Goal: Task Accomplishment & Management: Complete application form

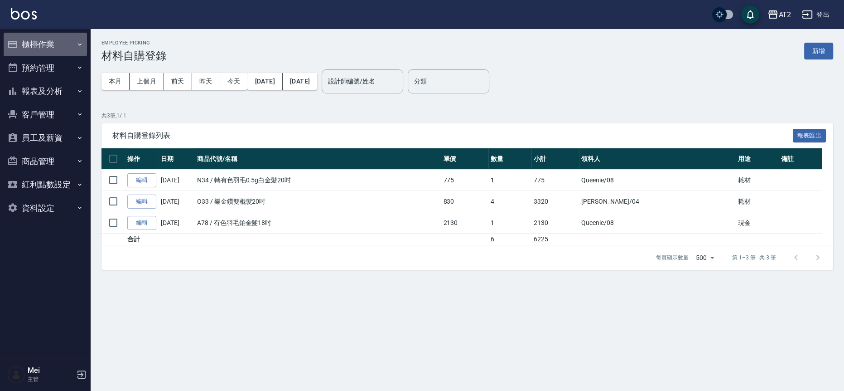
click at [78, 39] on button "櫃檯作業" at bounding box center [45, 45] width 83 height 24
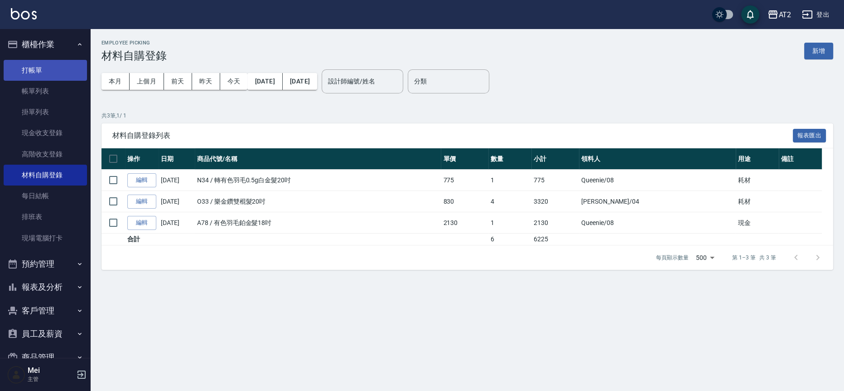
click at [73, 65] on link "打帳單" at bounding box center [45, 70] width 83 height 21
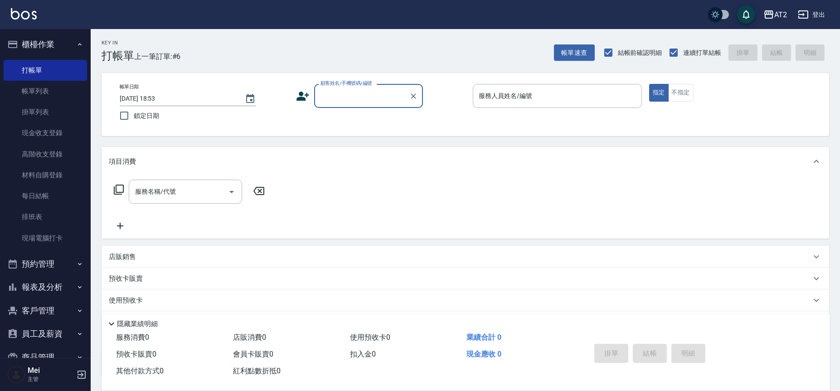
click at [342, 92] on input "顧客姓名/手機號碼/編號" at bounding box center [361, 96] width 87 height 16
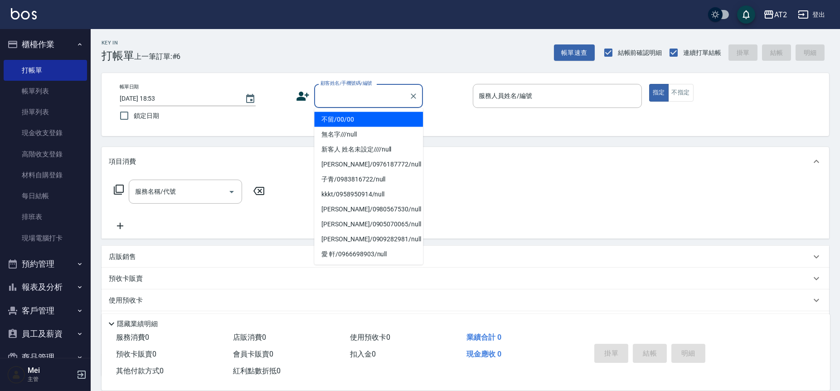
click at [361, 117] on li "不留/00/00" at bounding box center [368, 119] width 109 height 15
type input "不留/00/00"
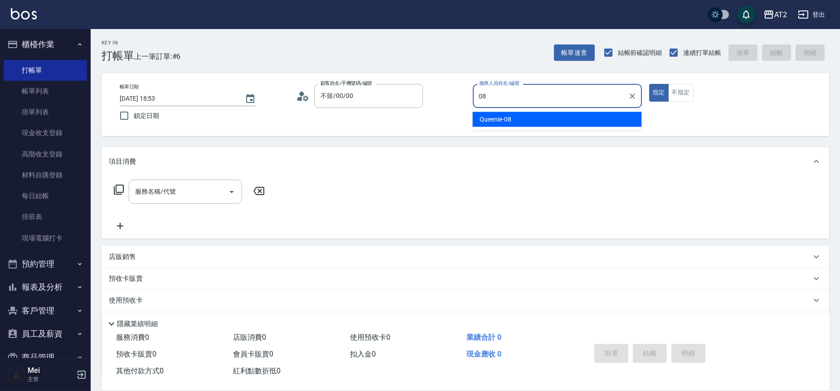
type input "Queenie-08"
type button "true"
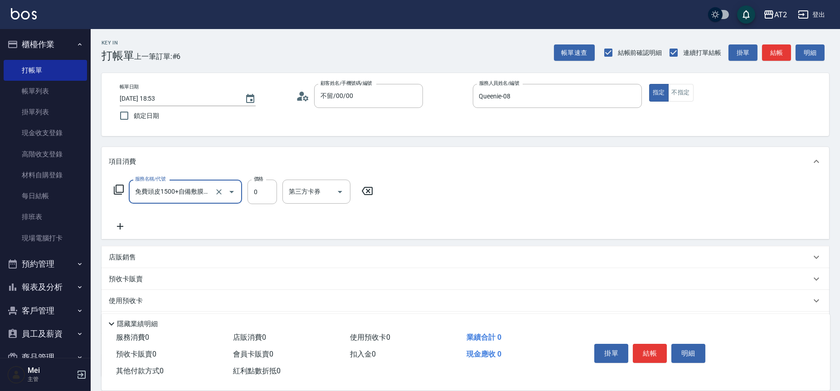
type input "免費頭皮1500+自備敷膜2送1(116)"
type input "150"
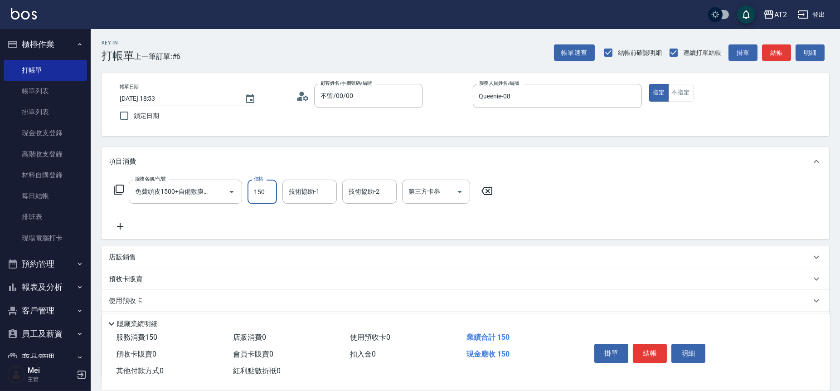
type input "150"
type input "1500"
type input "小安-30"
type input "Ava-47"
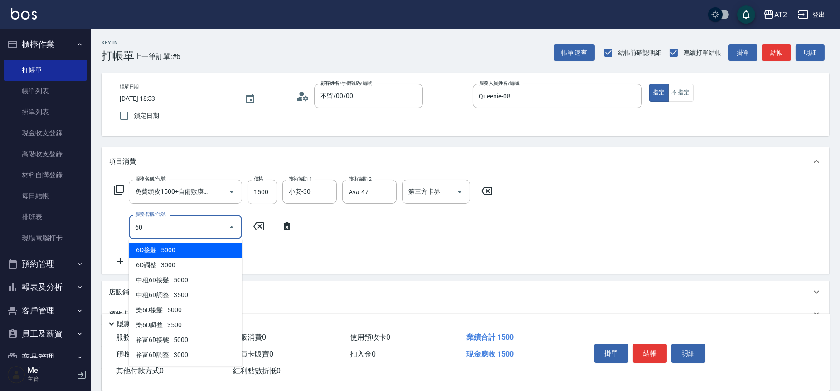
type input "601"
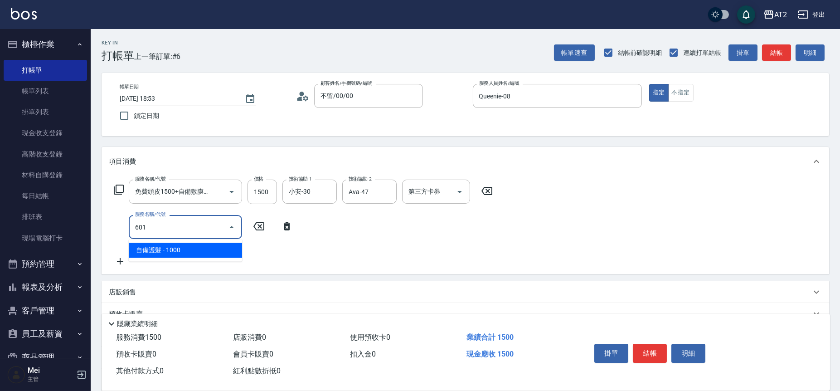
type input "250"
type input "自備護髮(601)"
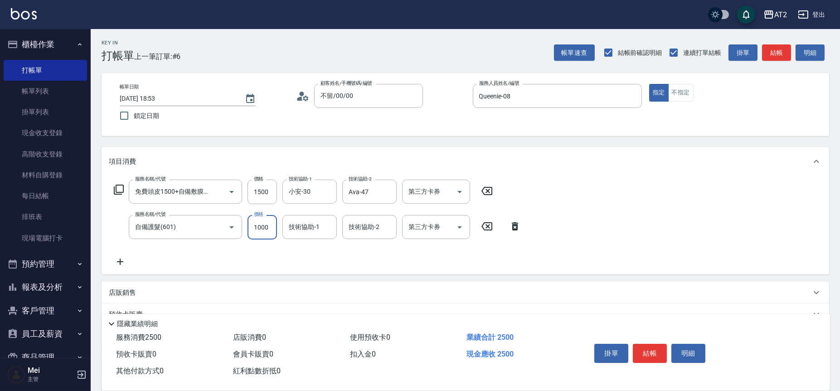
type input "2"
type input "150"
type input "27"
type input "170"
type input "270"
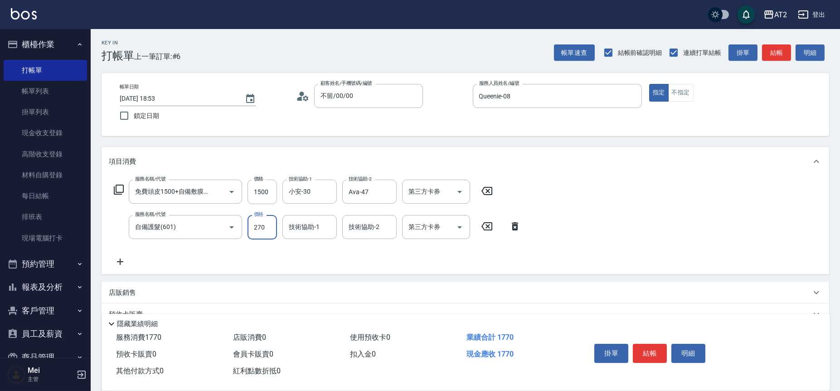
type input "420"
type input "2700"
type input "Ava-47"
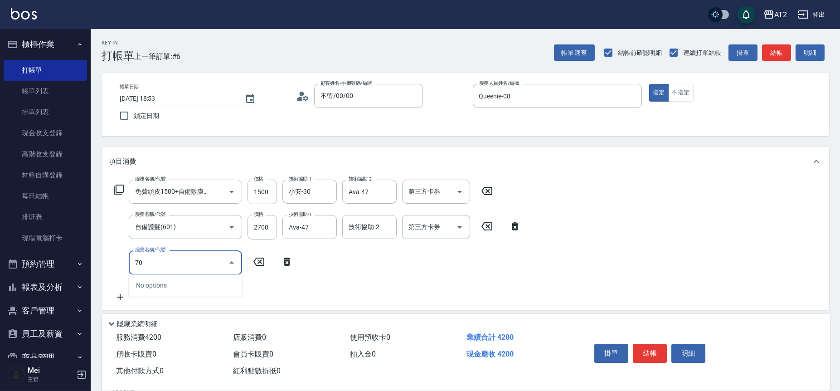
type input "705"
type input "920"
type input "新羽毛鉑金接髮調整(705)"
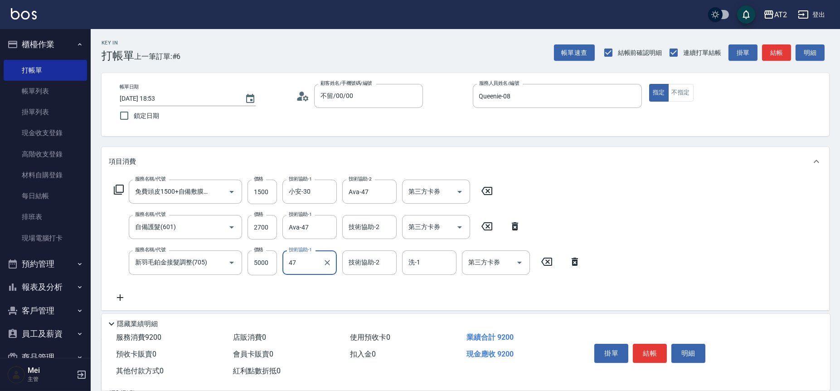
type input "Ava-47"
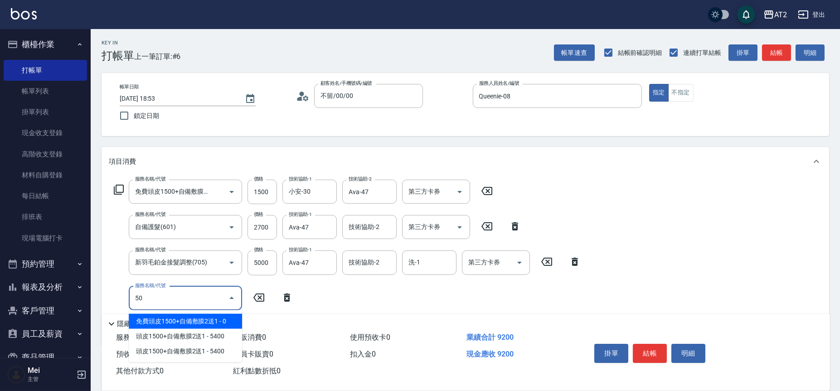
type input "502"
type input "970"
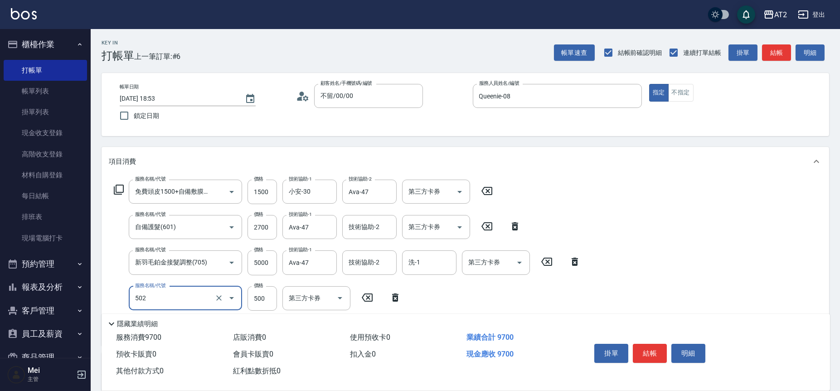
type input "漂髮(502)"
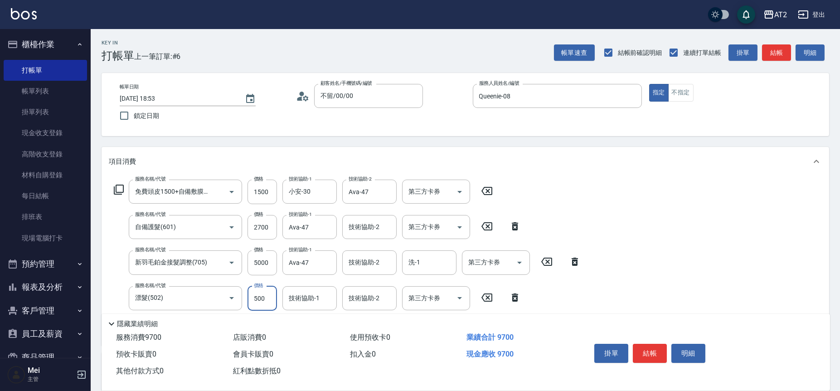
type input "0"
type input "920"
type input "0"
type input "Ava-47"
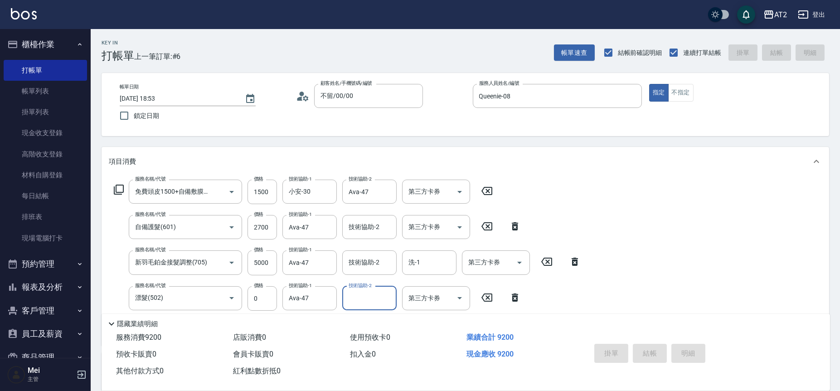
type input "[DATE] 18:54"
type input "0"
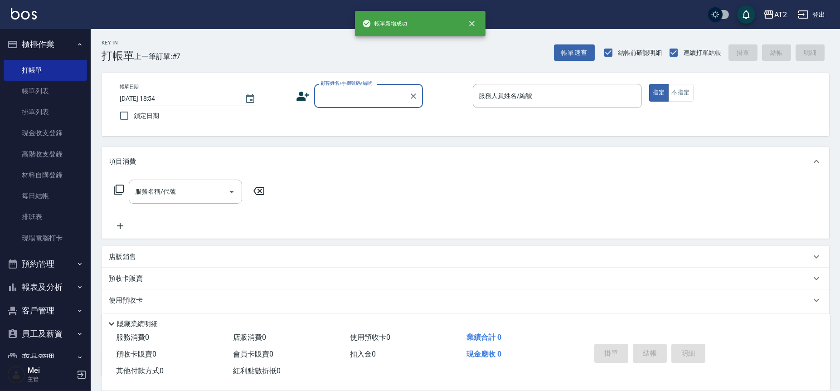
click at [372, 91] on input "顧客姓名/手機號碼/編號" at bounding box center [361, 96] width 87 height 16
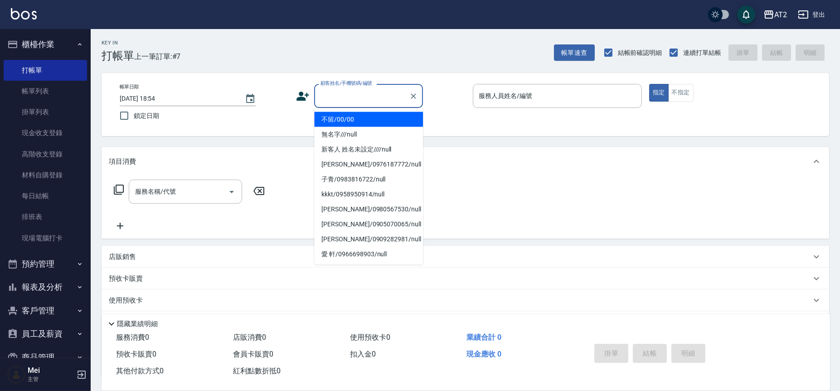
click at [353, 117] on li "不留/00/00" at bounding box center [368, 119] width 109 height 15
type input "不留/00/00"
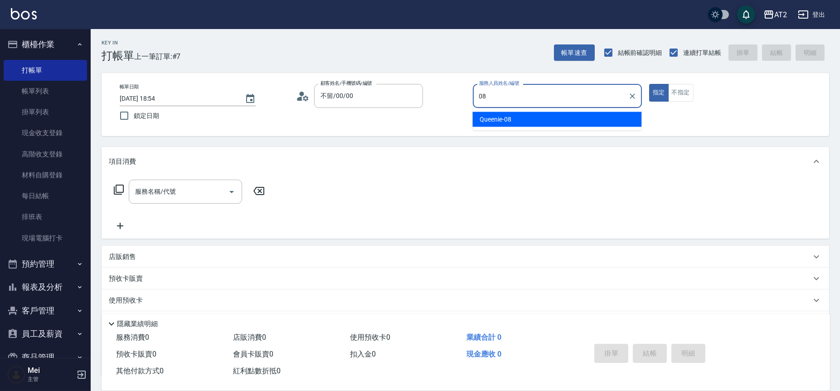
type input "Queenie-08"
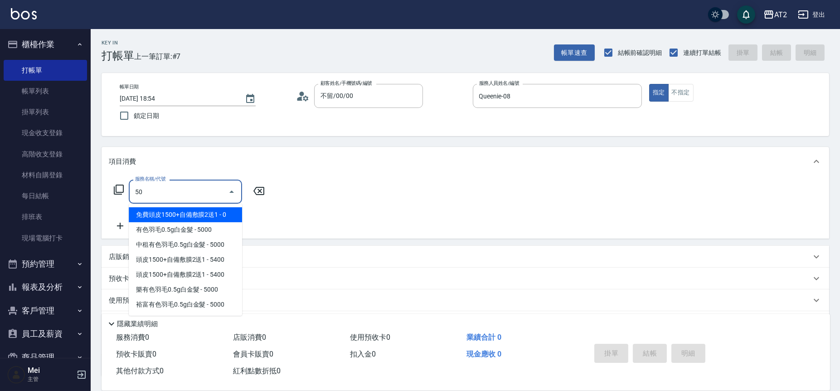
type input "501"
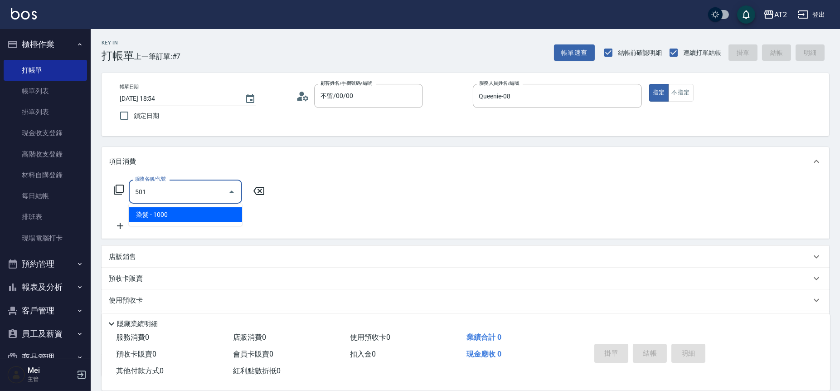
type input "100"
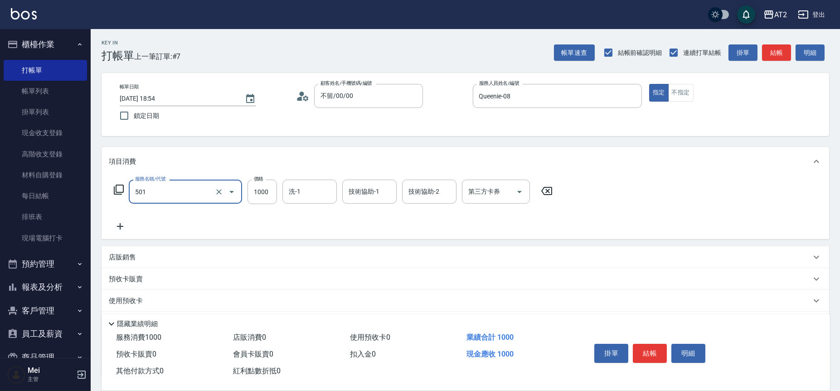
type input "染髮(501)"
type input "3"
type input "0"
type input "35"
type input "30"
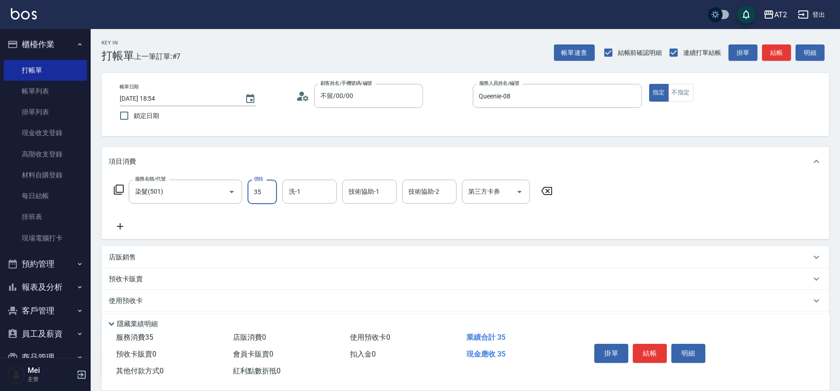
type input "359"
type input "350"
type input "3599"
type input "小潔-34"
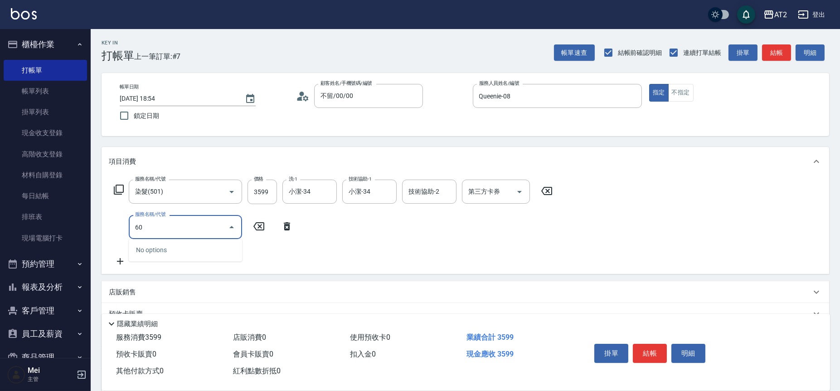
type input "601"
type input "450"
type input "自備護髮(601)"
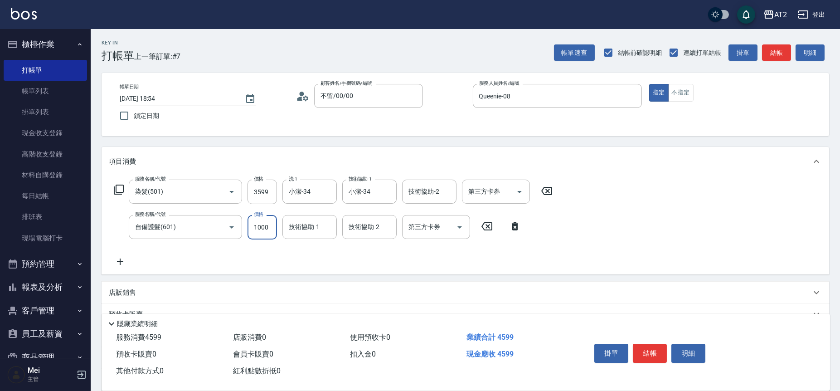
type input "360"
type input "30"
type input "380"
type input "300"
type input "650"
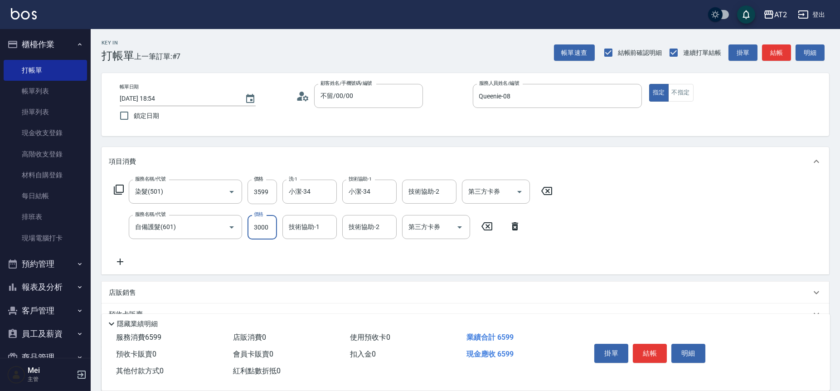
type input "3000"
type input "小潔-34"
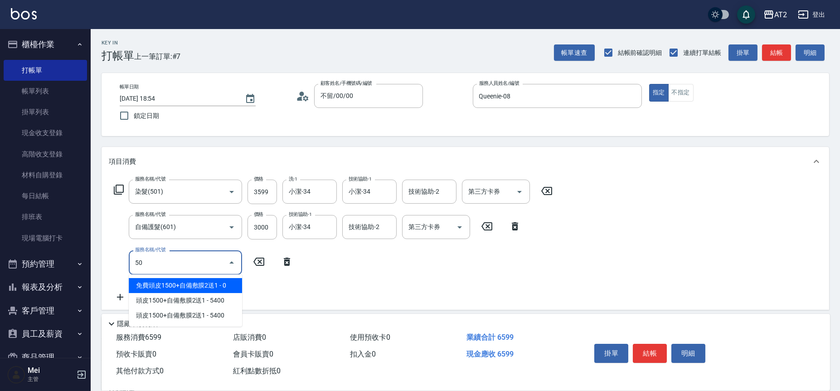
type input "502"
type input "700"
type input "漂髮(502)"
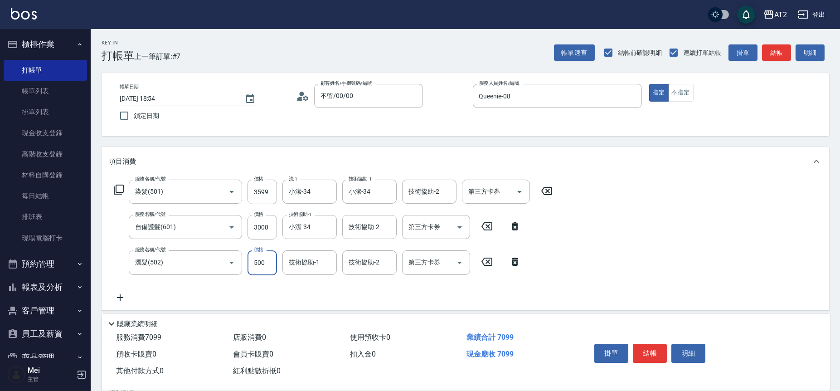
type input "0"
type input "650"
type input "0"
type input "小潔-34"
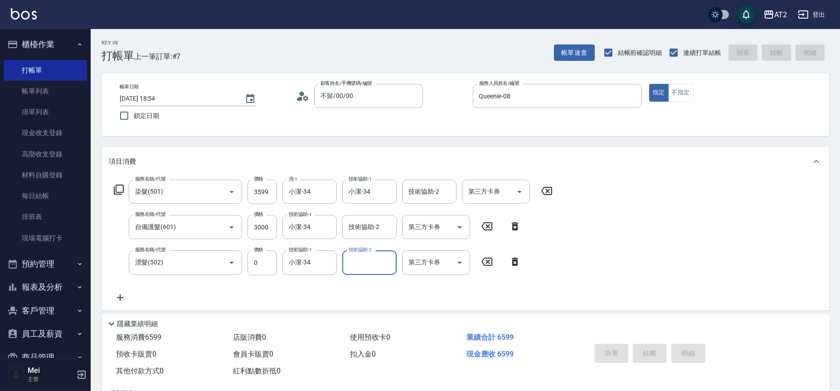
type input "0"
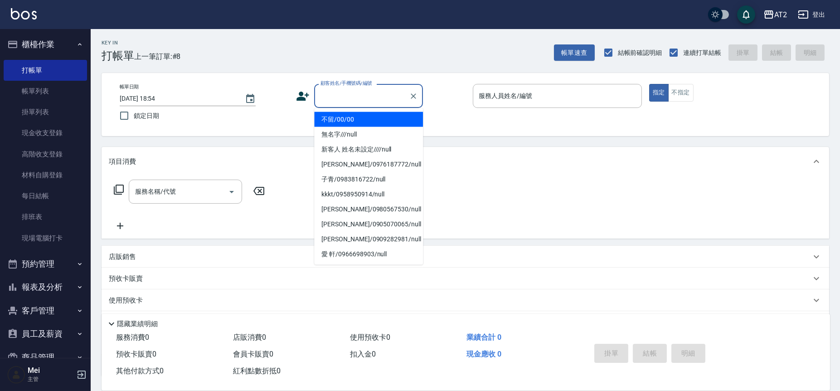
click at [372, 97] on input "顧客姓名/手機號碼/編號" at bounding box center [361, 96] width 87 height 16
click at [367, 116] on li "不留/00/00" at bounding box center [368, 119] width 109 height 15
type input "不留/00/00"
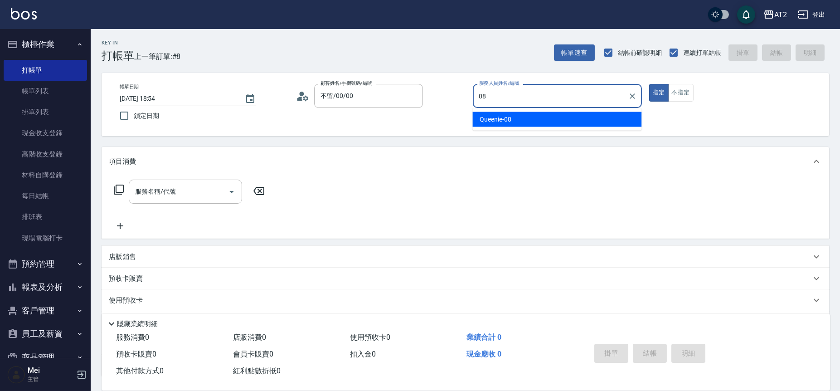
type input "Queenie-08"
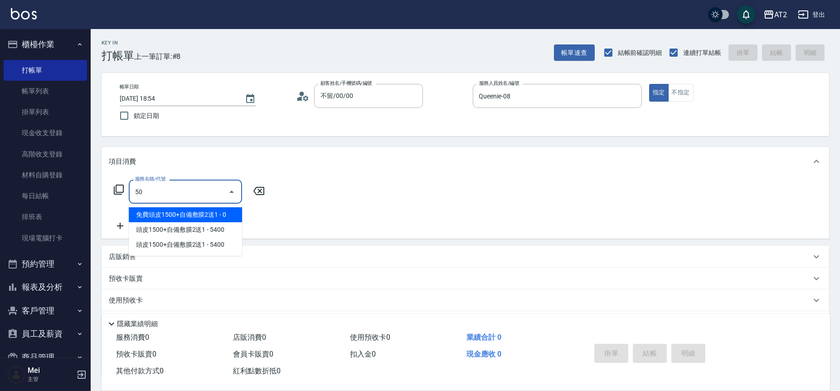
type input "501"
type input "100"
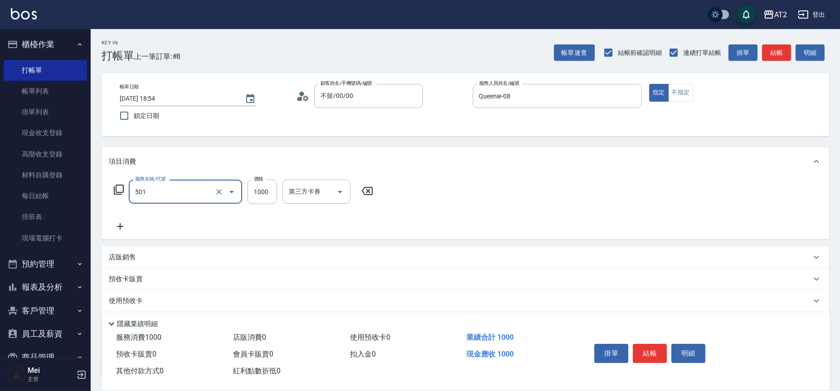
type input "染髮(501)"
type input "2"
type input "0"
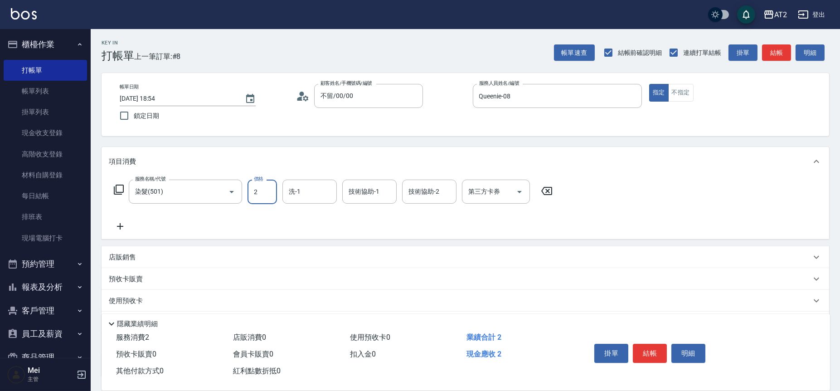
type input "24"
type input "20"
type input "249"
type input "240"
type input "2499"
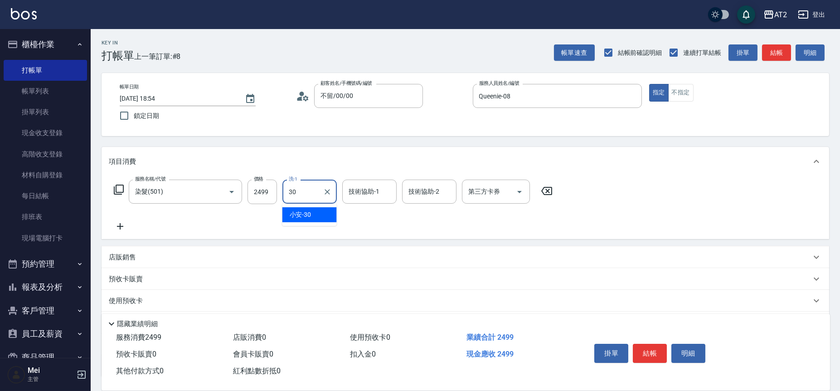
type input "小安-30"
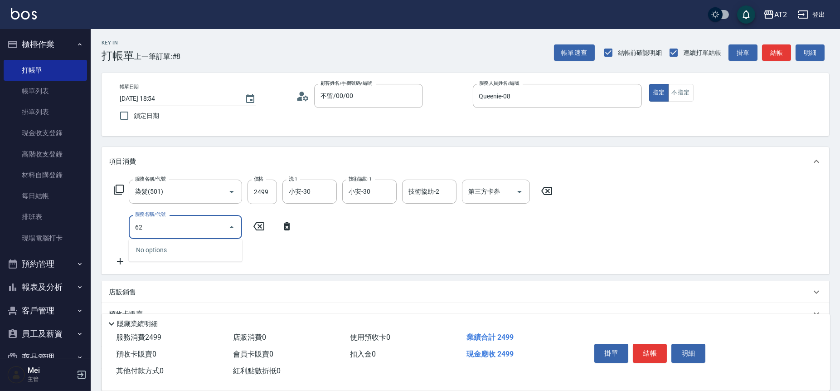
type input "629"
type input "590"
type input "京煥羽護髮中(629)"
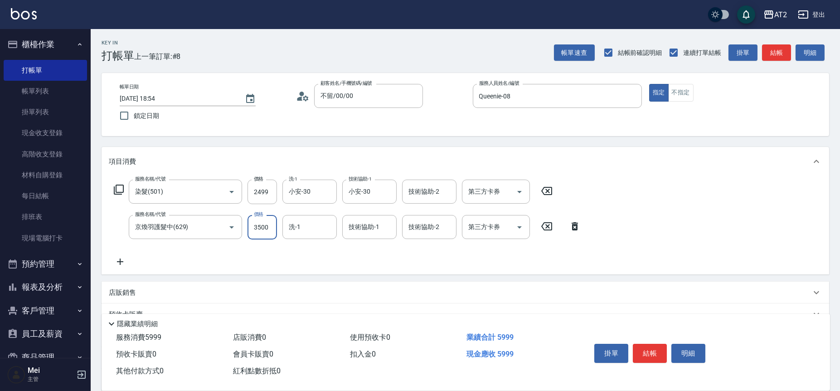
type input "250"
type input "360"
type input "600"
type input "3600"
type input "小安-30"
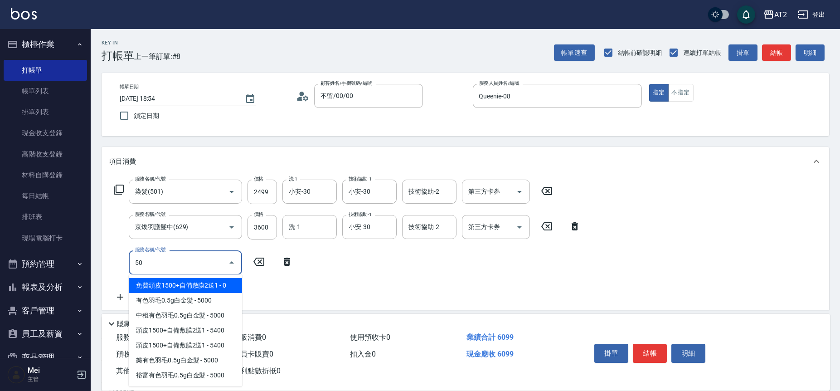
type input "502"
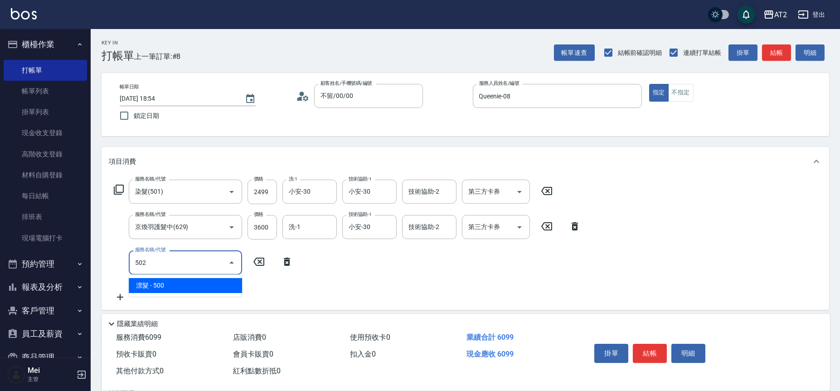
type input "650"
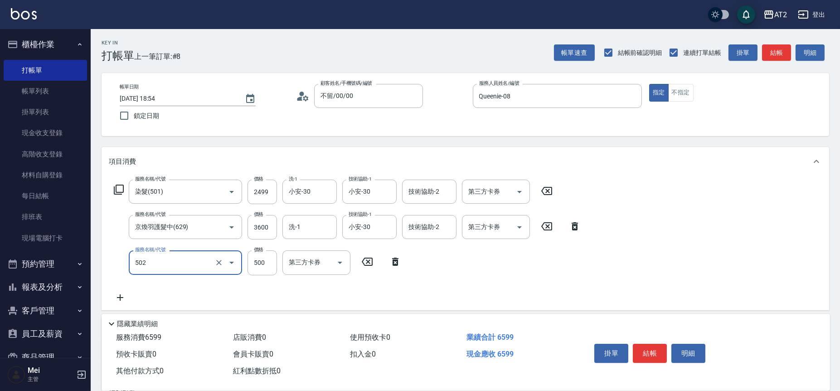
type input "漂髮(502)"
type input "0"
type input "600"
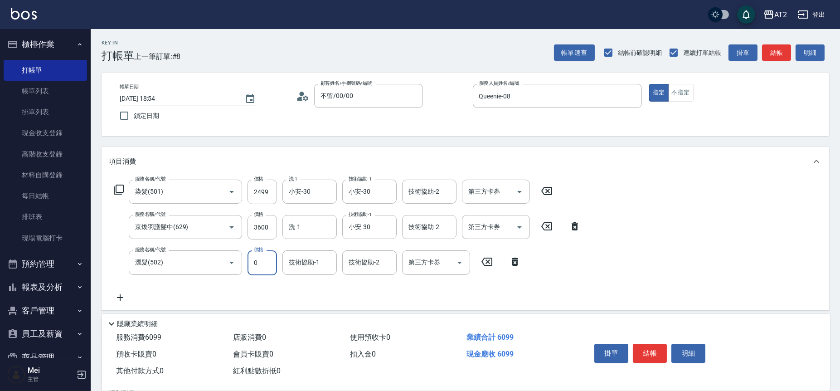
type input "0"
type input "小安-30"
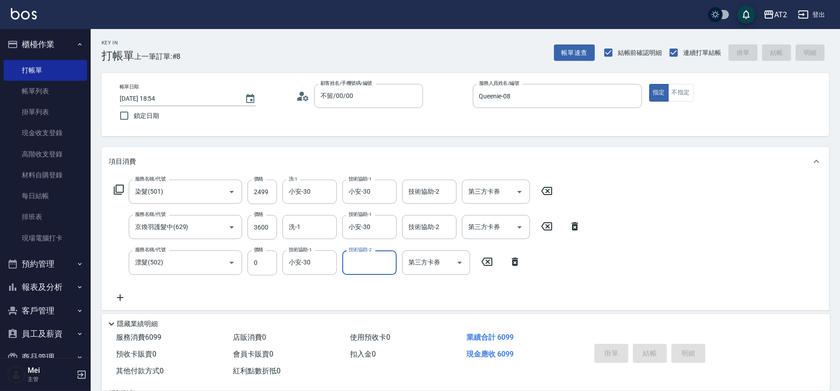
type input "0"
